Goal: Information Seeking & Learning: Learn about a topic

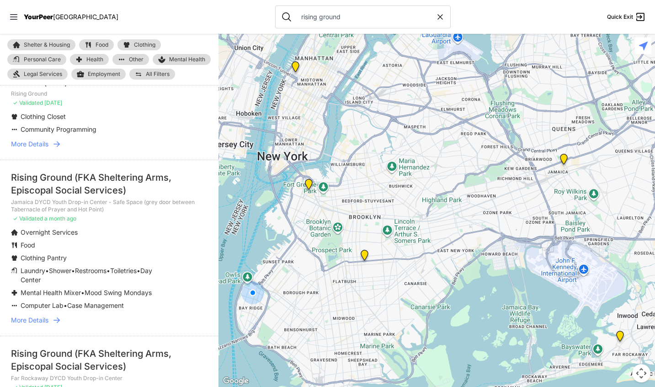
scroll to position [151, 0]
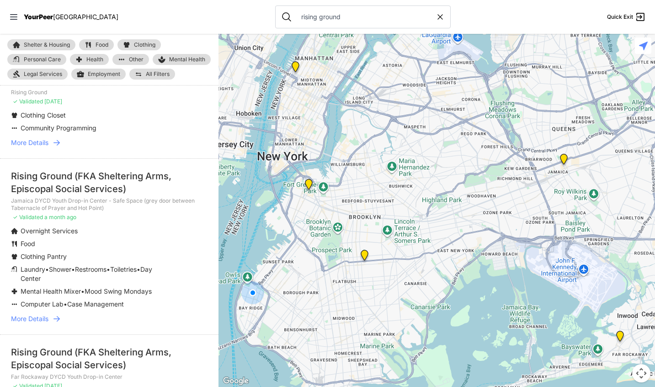
click at [62, 314] on link "More Details" at bounding box center [109, 318] width 197 height 9
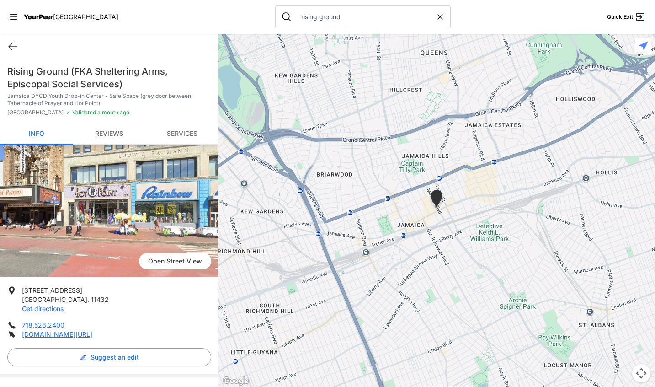
click at [112, 134] on link "Reviews" at bounding box center [109, 133] width 73 height 21
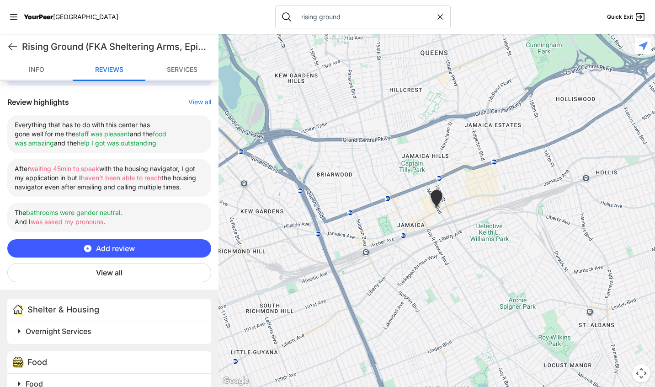
scroll to position [340, 0]
click at [296, 20] on input "rising ground" at bounding box center [366, 16] width 140 height 9
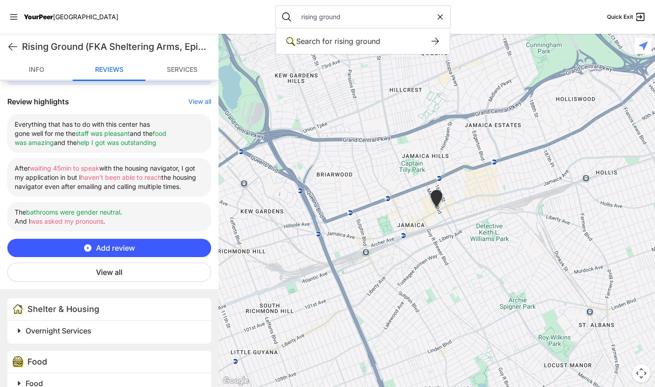
click at [296, 20] on input "rising ground" at bounding box center [366, 16] width 140 height 9
click at [296, 15] on input "[PERSON_NAME]" at bounding box center [366, 16] width 140 height 9
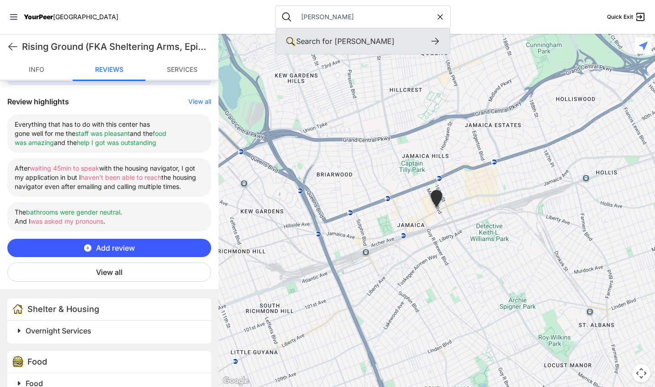
click at [430, 40] on icon at bounding box center [435, 41] width 11 height 11
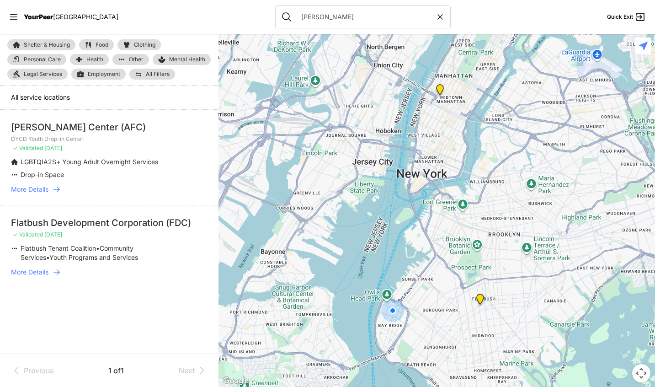
click at [60, 190] on icon at bounding box center [56, 189] width 9 height 9
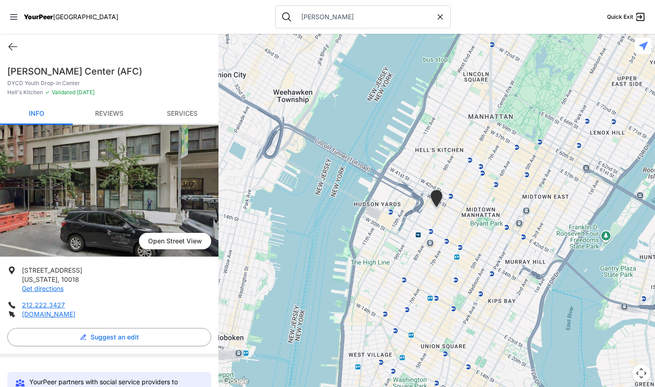
click at [109, 107] on link "Reviews" at bounding box center [109, 113] width 73 height 21
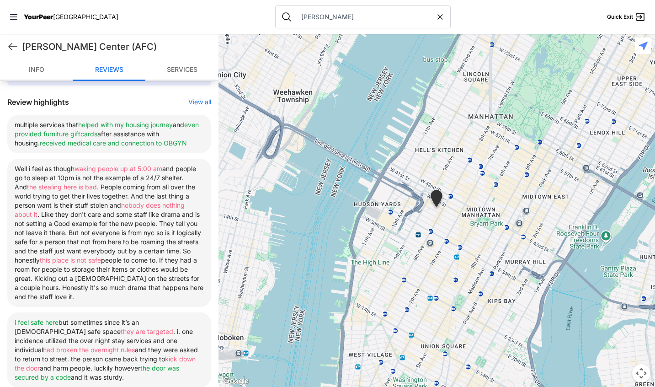
scroll to position [320, 0]
click at [300, 15] on input "[PERSON_NAME]" at bounding box center [366, 16] width 140 height 9
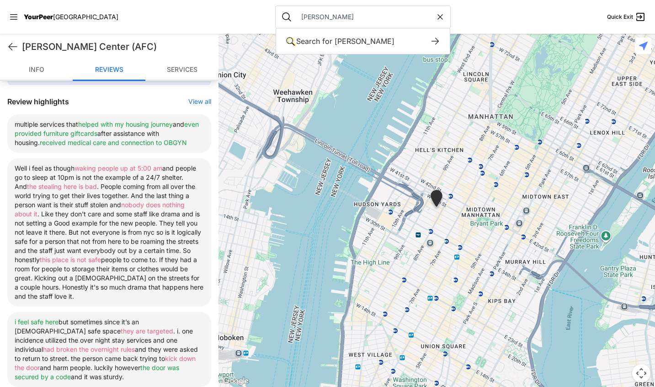
click at [300, 15] on input "[PERSON_NAME]" at bounding box center [366, 16] width 140 height 9
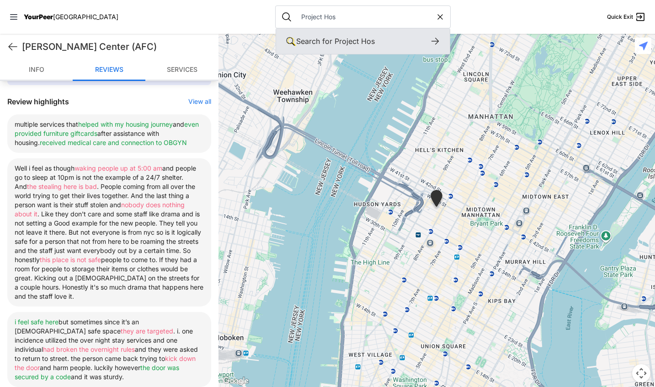
click at [430, 38] on icon at bounding box center [435, 41] width 11 height 11
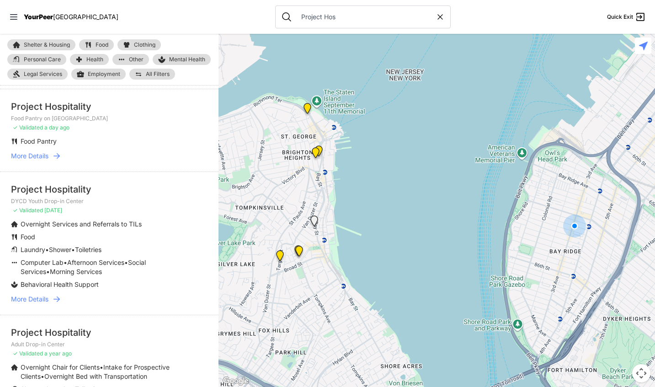
scroll to position [207, 0]
click at [61, 295] on icon at bounding box center [56, 297] width 9 height 9
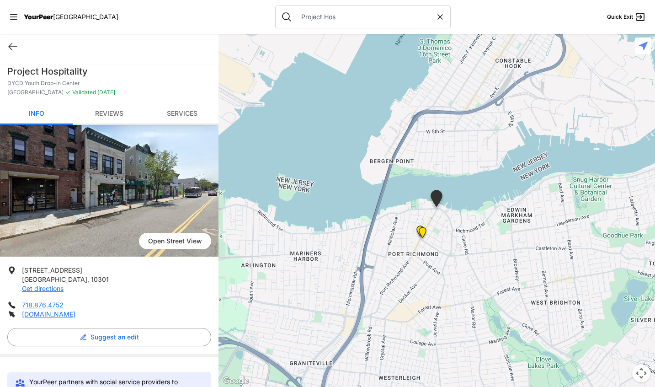
click at [108, 118] on link "Reviews" at bounding box center [109, 113] width 73 height 21
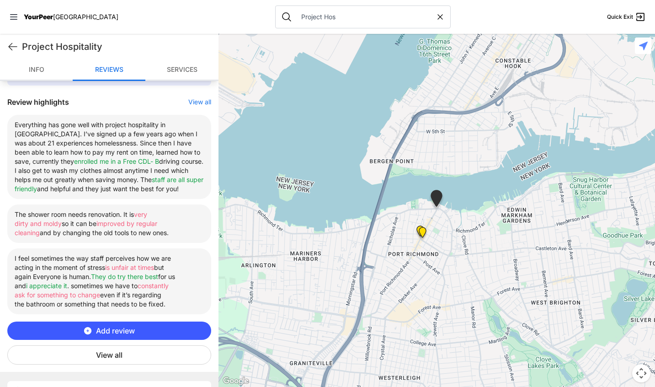
scroll to position [320, 0]
click at [313, 17] on input "Project Hos" at bounding box center [366, 16] width 140 height 9
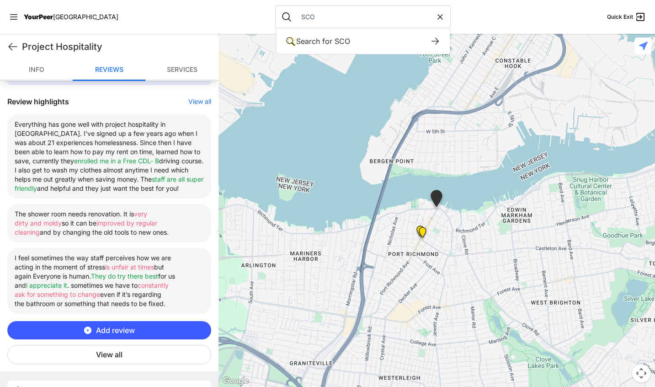
type input "SCO"
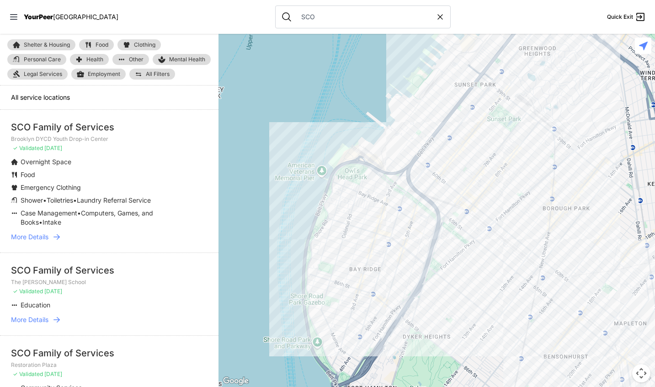
click at [59, 237] on icon at bounding box center [56, 236] width 6 height 5
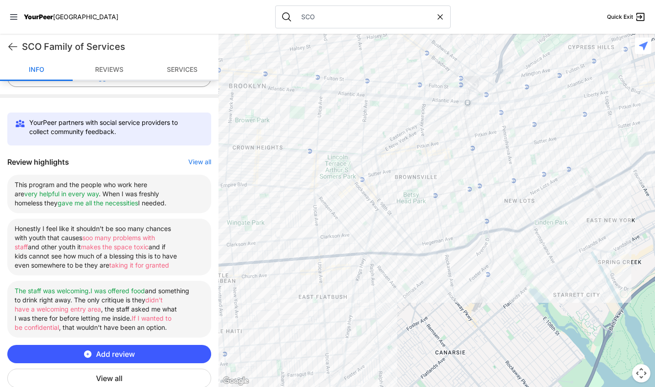
scroll to position [260, 0]
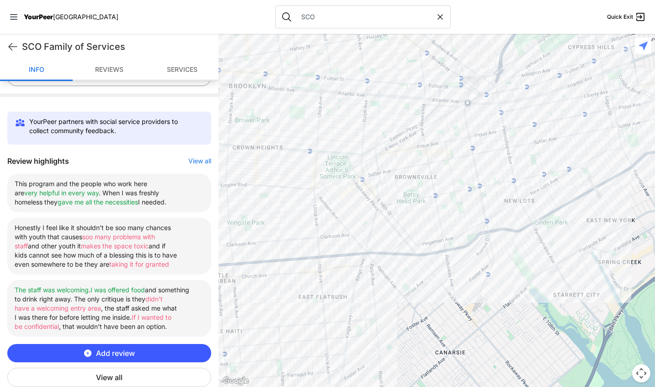
click at [120, 78] on link "Reviews" at bounding box center [109, 69] width 73 height 21
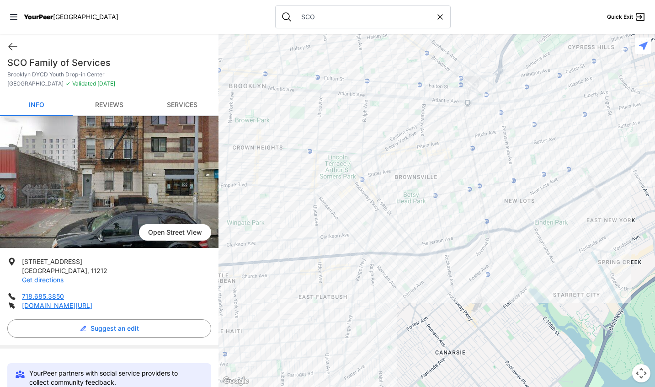
scroll to position [8, 0]
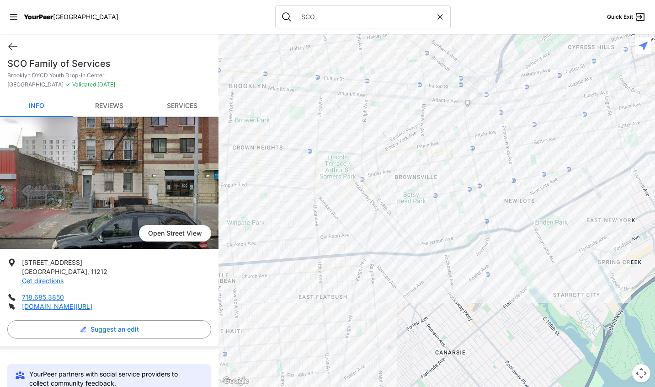
click at [148, 232] on span "Open Street View" at bounding box center [175, 233] width 72 height 16
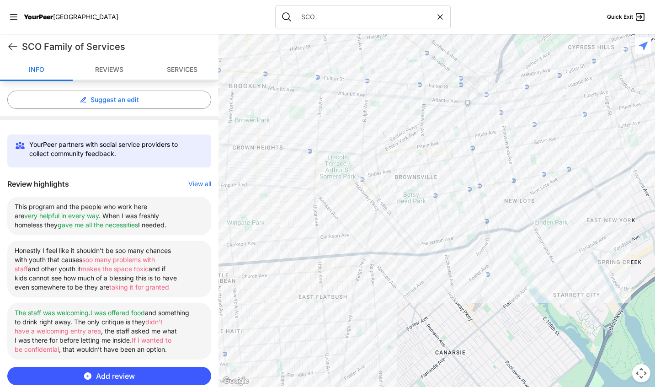
scroll to position [253, 0]
